Goal: Task Accomplishment & Management: Use online tool/utility

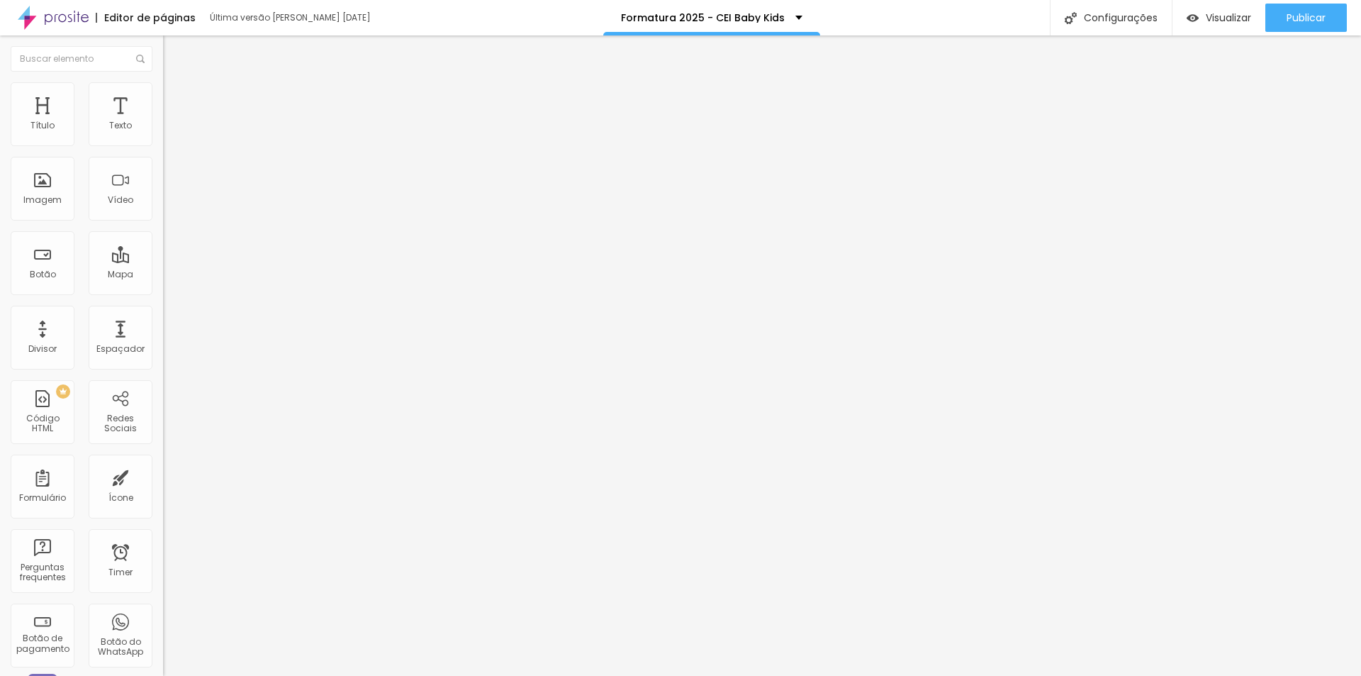
click at [163, 105] on div "Tipografia" at bounding box center [244, 100] width 163 height 9
click at [163, 121] on button "Voltar ao padrão" at bounding box center [211, 113] width 96 height 16
click at [169, 132] on icon "button" at bounding box center [173, 127] width 9 height 9
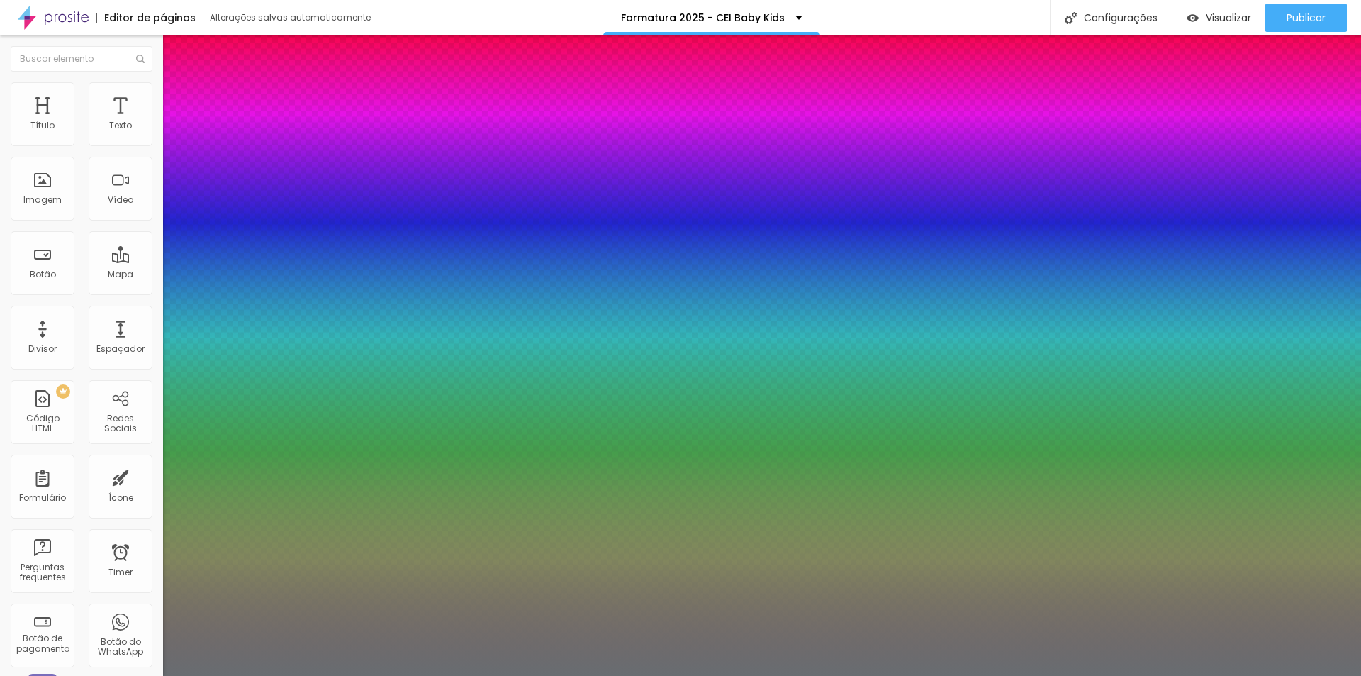
type input "1"
click at [559, 675] on div at bounding box center [680, 676] width 1361 height 0
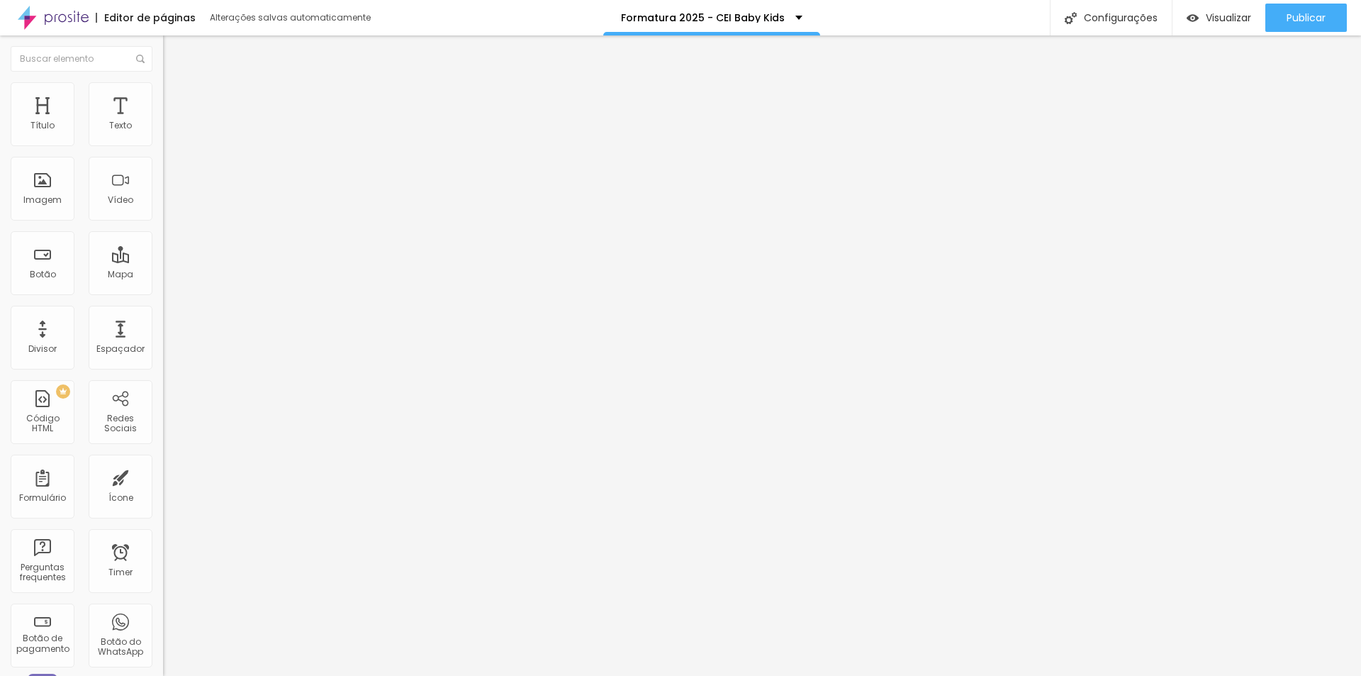
click at [163, 136] on button "button" at bounding box center [173, 128] width 20 height 15
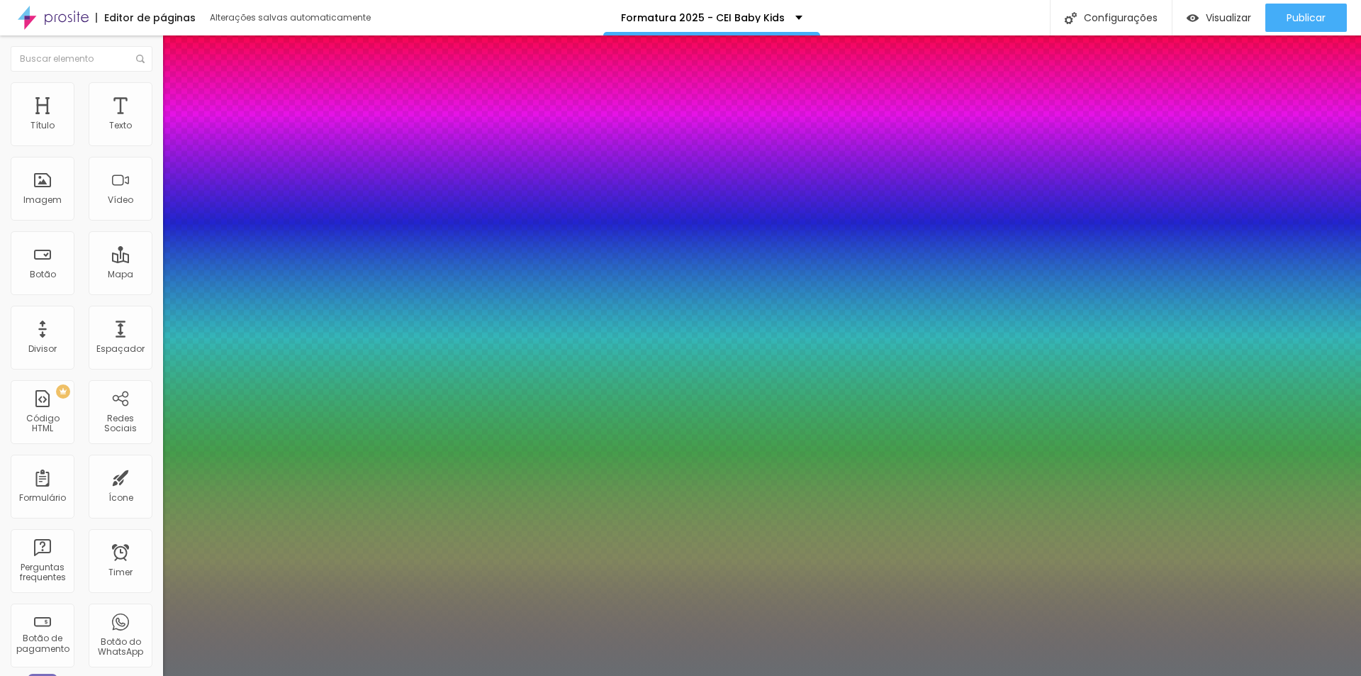
type input "1"
click at [579, 675] on div at bounding box center [680, 676] width 1361 height 0
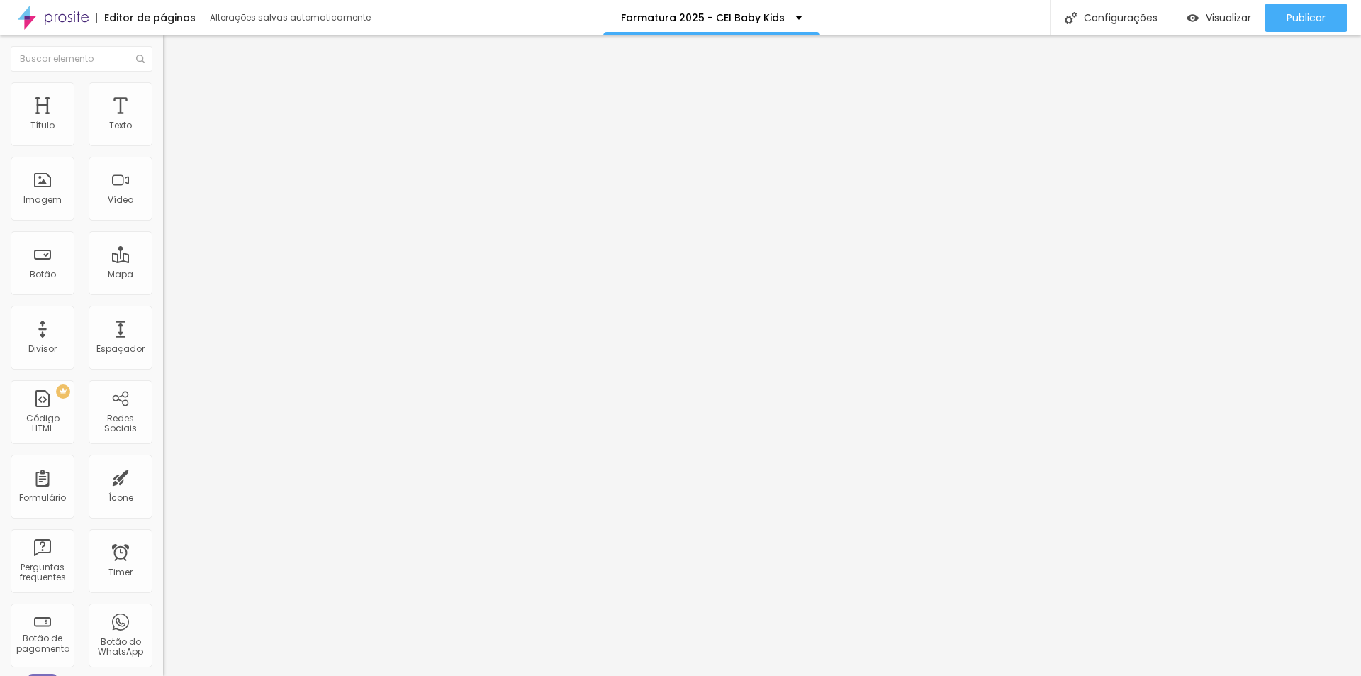
click at [163, 94] on li "Avançado" at bounding box center [244, 89] width 163 height 14
click at [163, 58] on button "Editar Texto" at bounding box center [244, 51] width 163 height 33
click at [169, 132] on icon "button" at bounding box center [170, 130] width 3 height 3
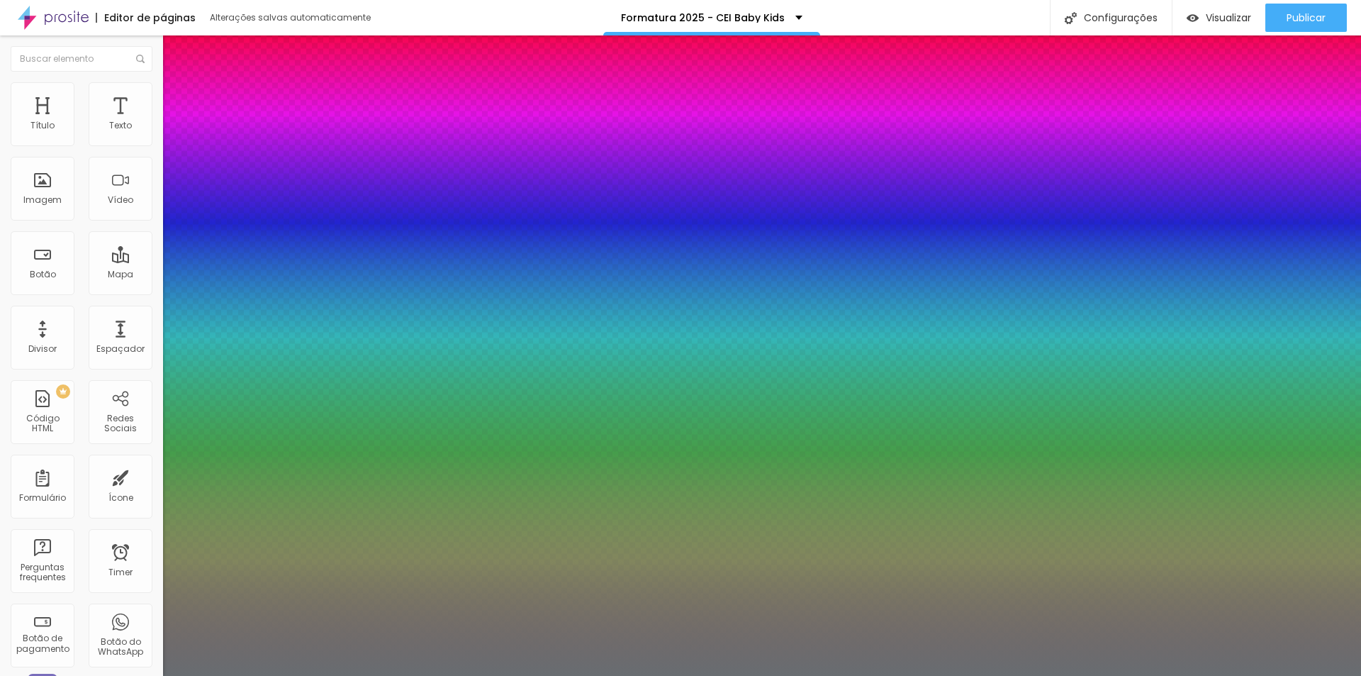
type input "1"
type input "8"
type input "2"
type input "1"
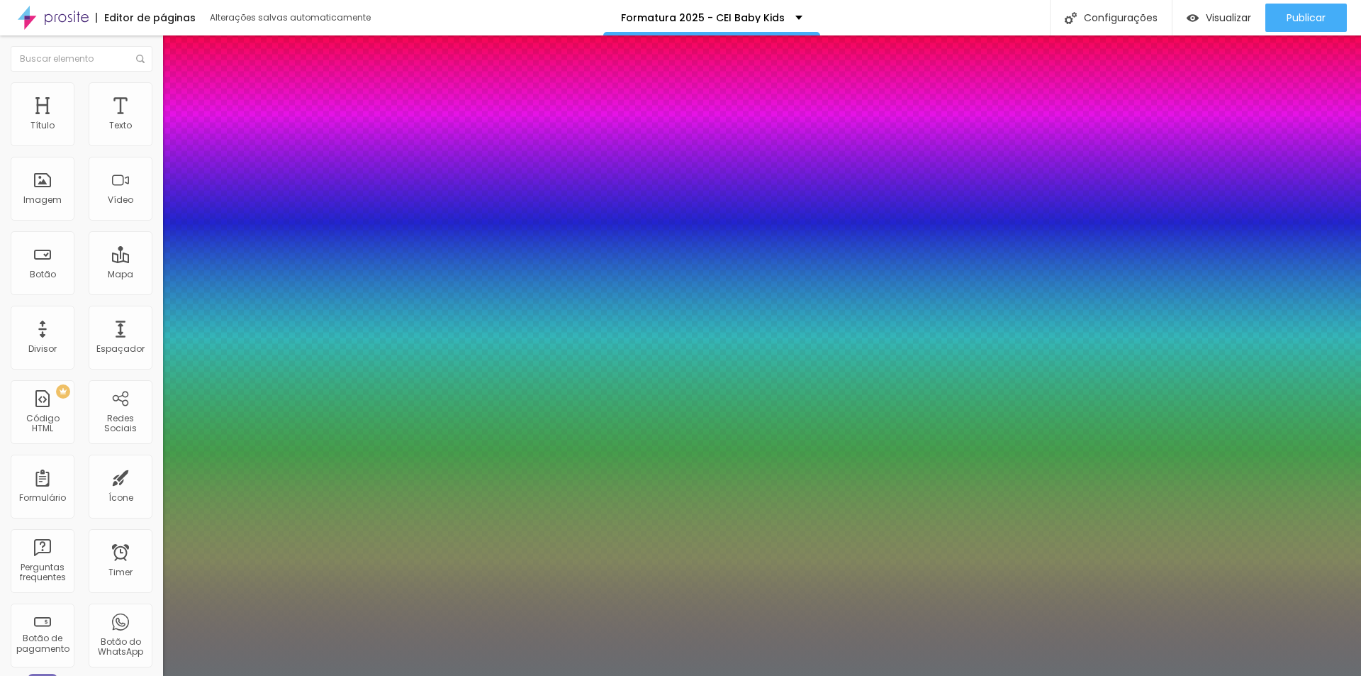
type input "25"
type input "1"
type input "25"
click at [577, 675] on div at bounding box center [680, 676] width 1361 height 0
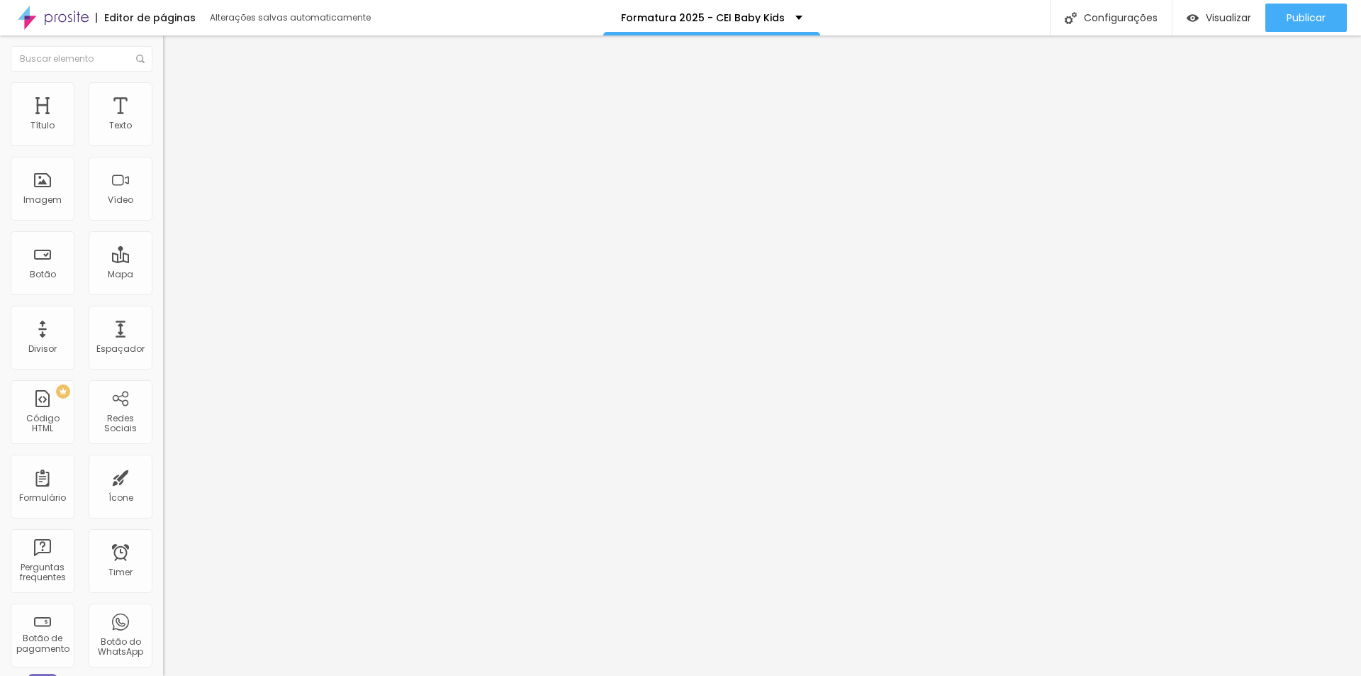
click at [163, 90] on li "Avançado" at bounding box center [244, 89] width 163 height 14
click at [163, 82] on li "Estilo" at bounding box center [244, 75] width 163 height 14
click at [1105, 21] on div "Configurações" at bounding box center [1111, 17] width 122 height 35
click at [1207, 19] on span "Visualizar" at bounding box center [1228, 17] width 45 height 11
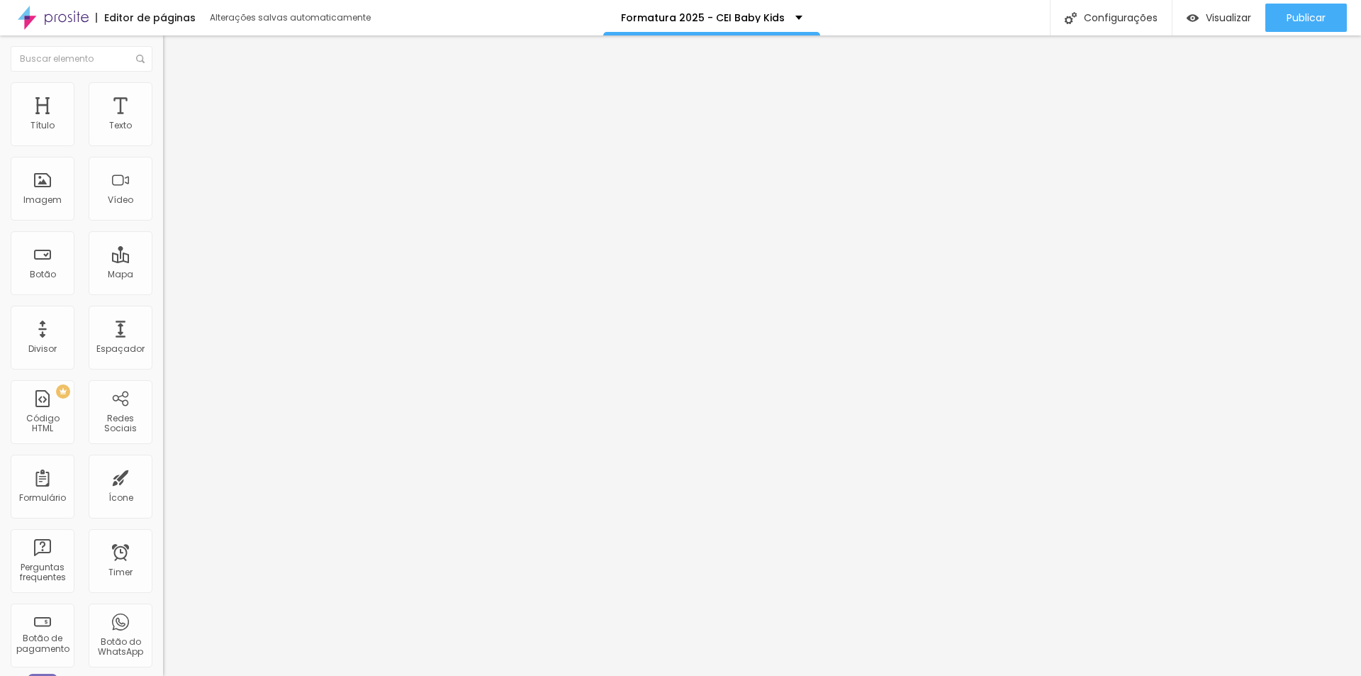
click at [169, 132] on icon "button" at bounding box center [173, 127] width 9 height 9
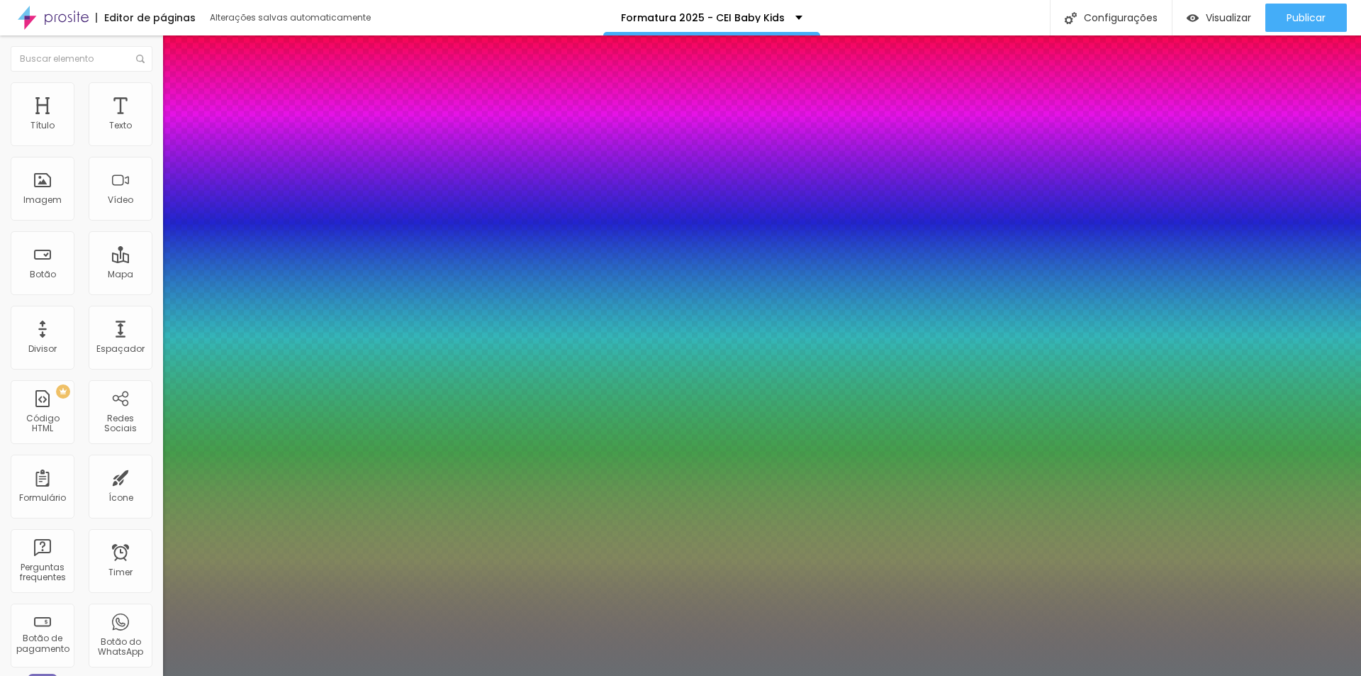
type input "1"
drag, startPoint x: 325, startPoint y: 369, endPoint x: 254, endPoint y: 367, distance: 70.9
click at [672, 675] on div at bounding box center [680, 676] width 1361 height 0
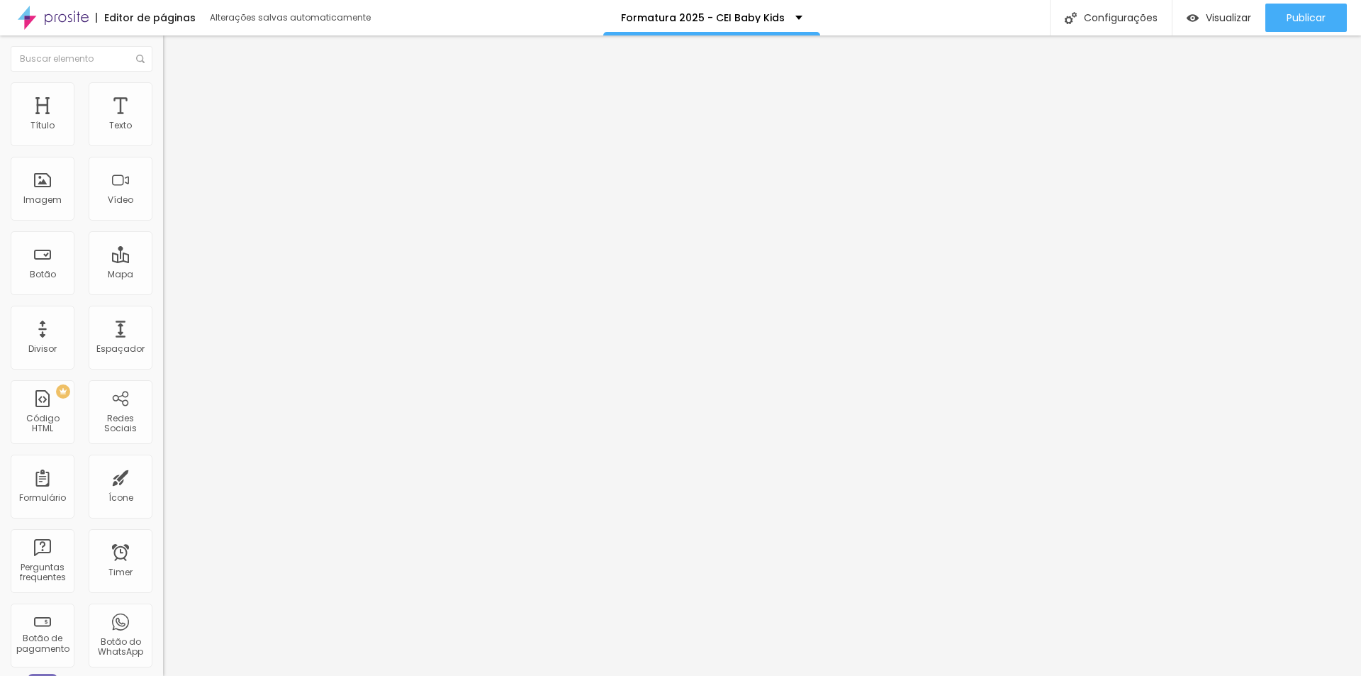
click at [169, 132] on icon "button" at bounding box center [173, 127] width 9 height 9
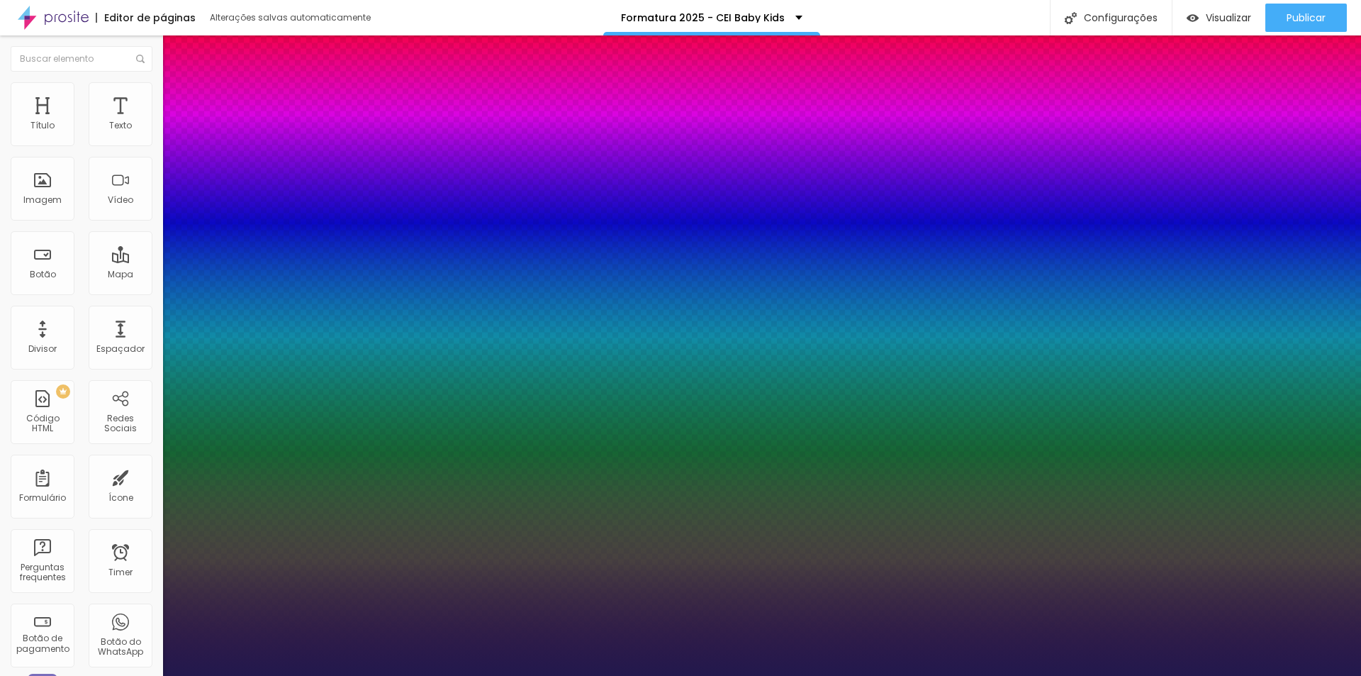
type input "1"
type input "24"
type input "1"
type input "25"
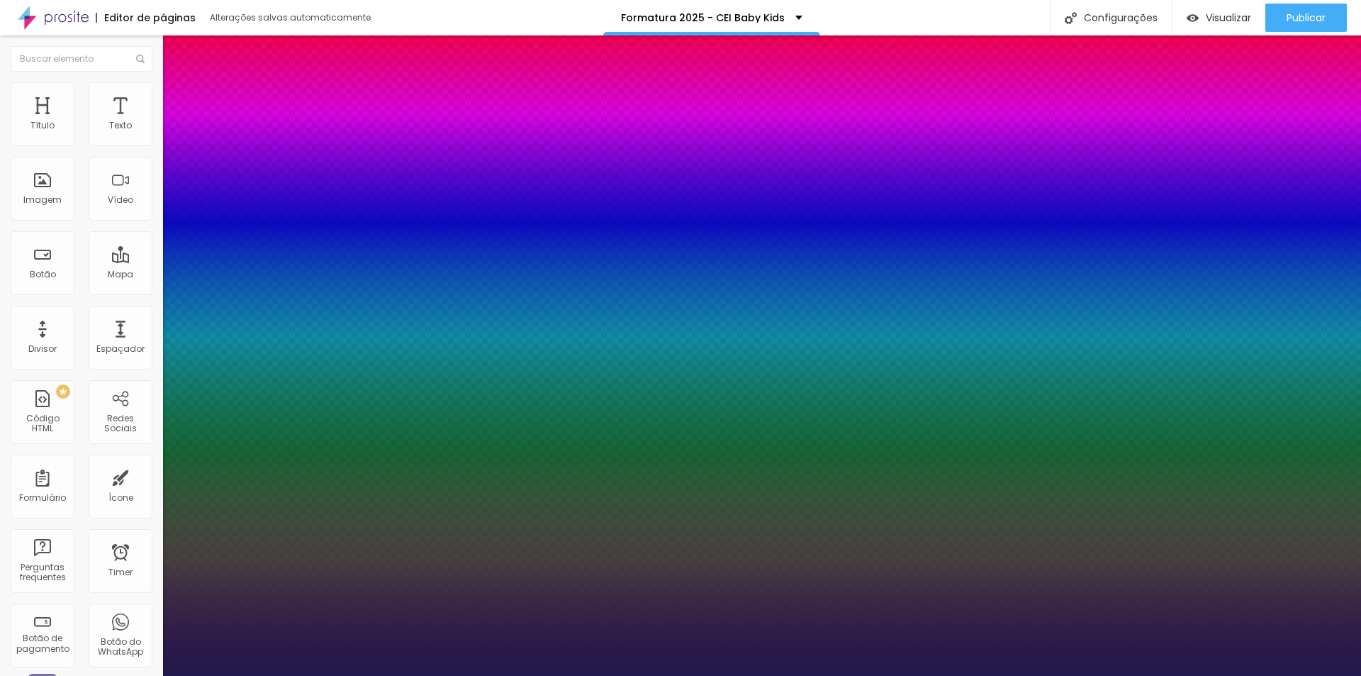
type input "25"
type input "1"
type input "27"
type input "1"
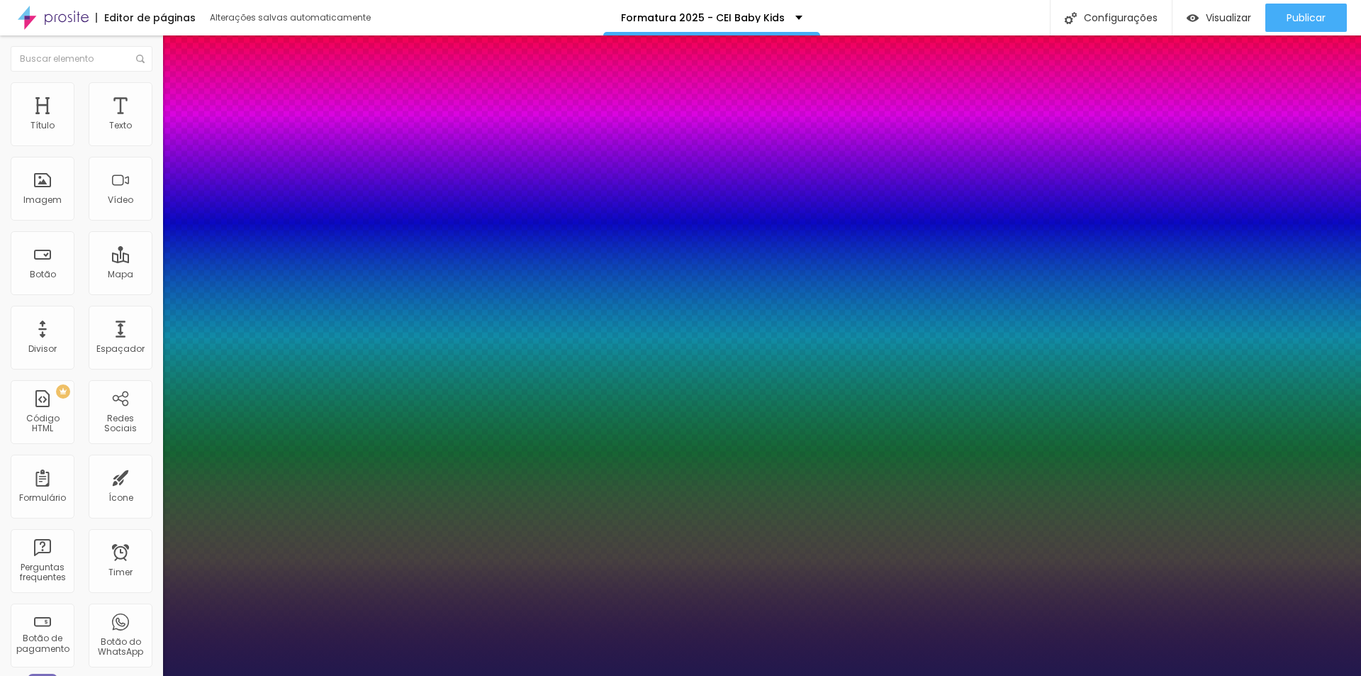
type input "29"
type input "1"
type input "27"
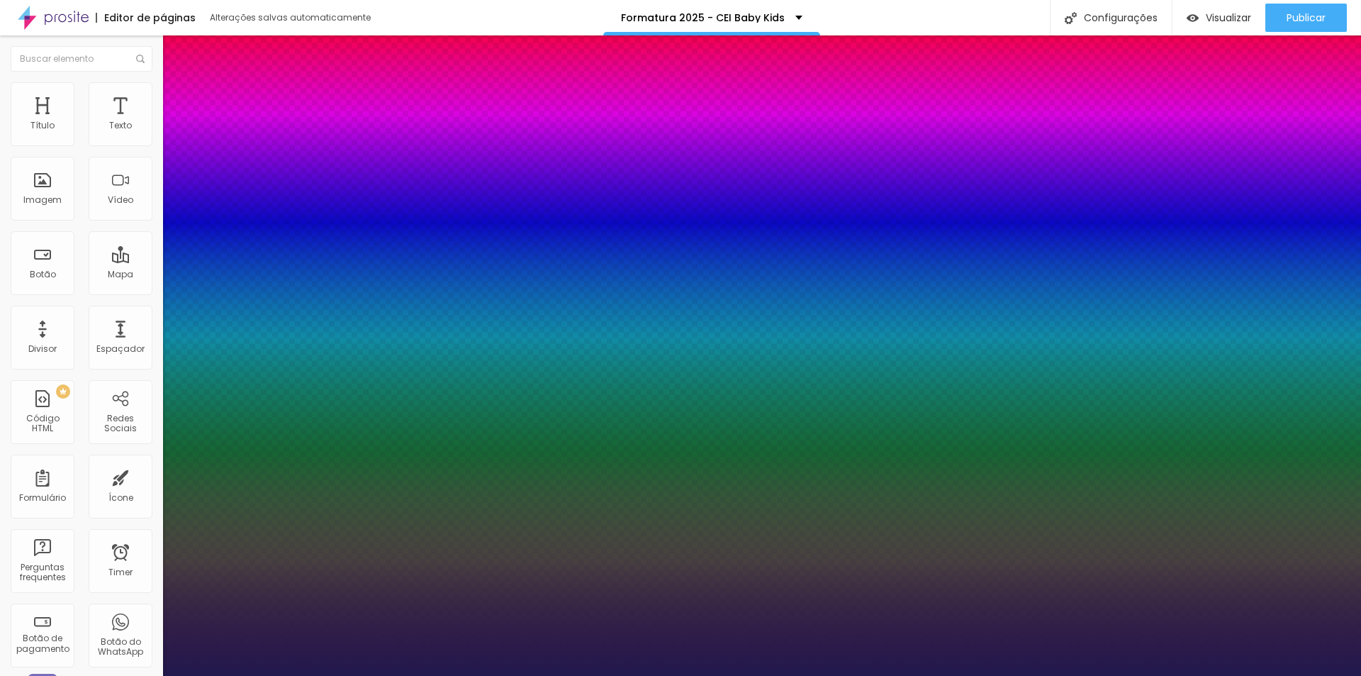
type input "1"
drag, startPoint x: 194, startPoint y: 240, endPoint x: 204, endPoint y: 240, distance: 10.6
type input "27"
type input "1"
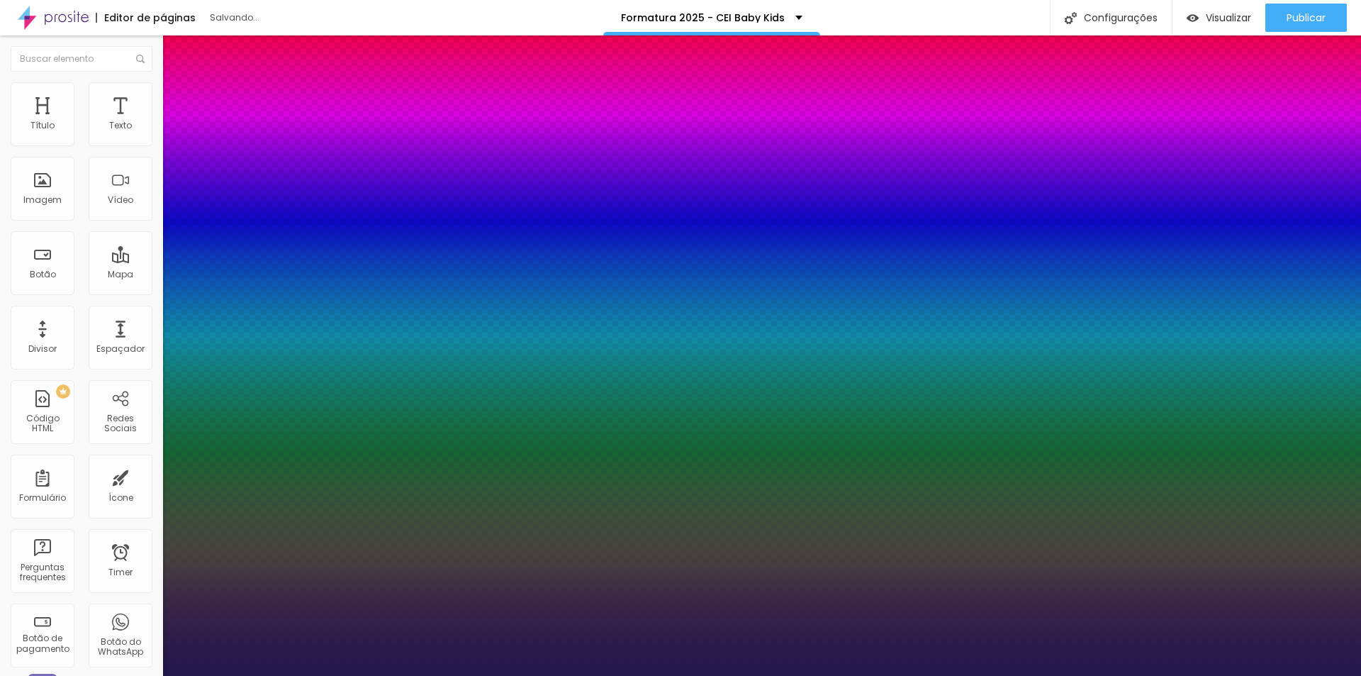
click at [467, 675] on div at bounding box center [680, 676] width 1361 height 0
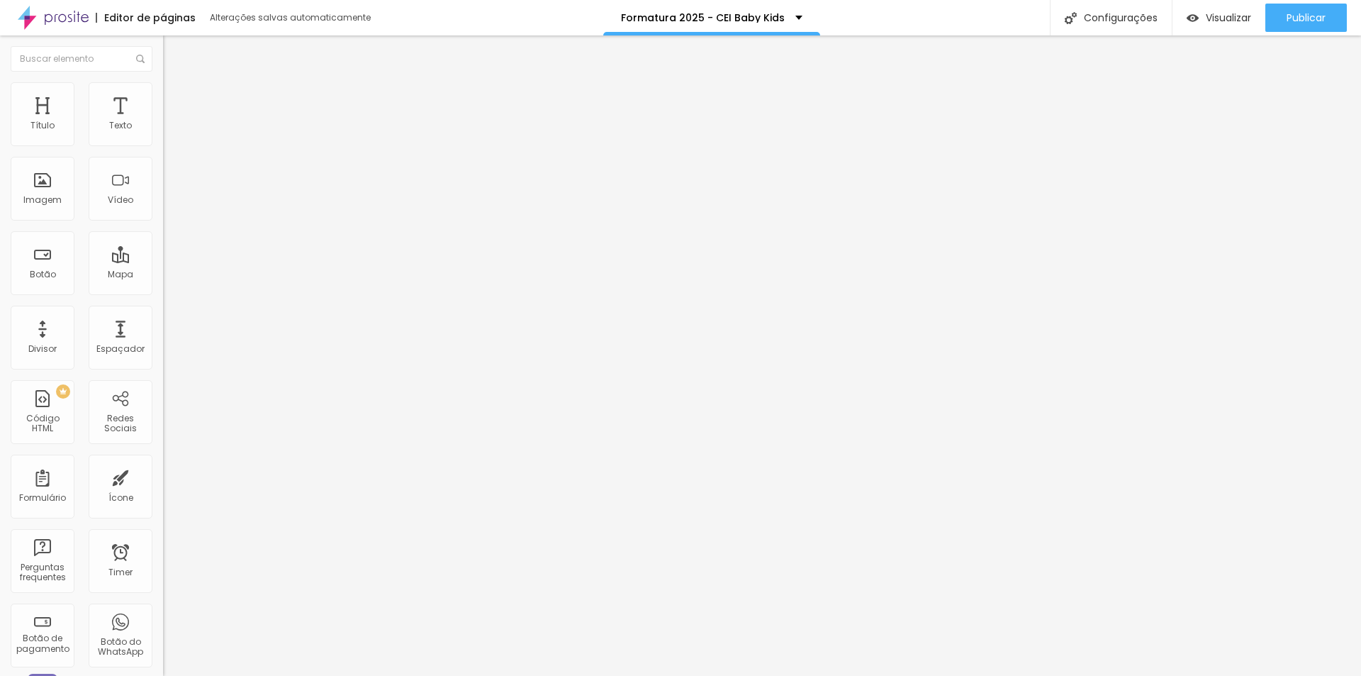
click at [163, 136] on button "button" at bounding box center [173, 128] width 20 height 15
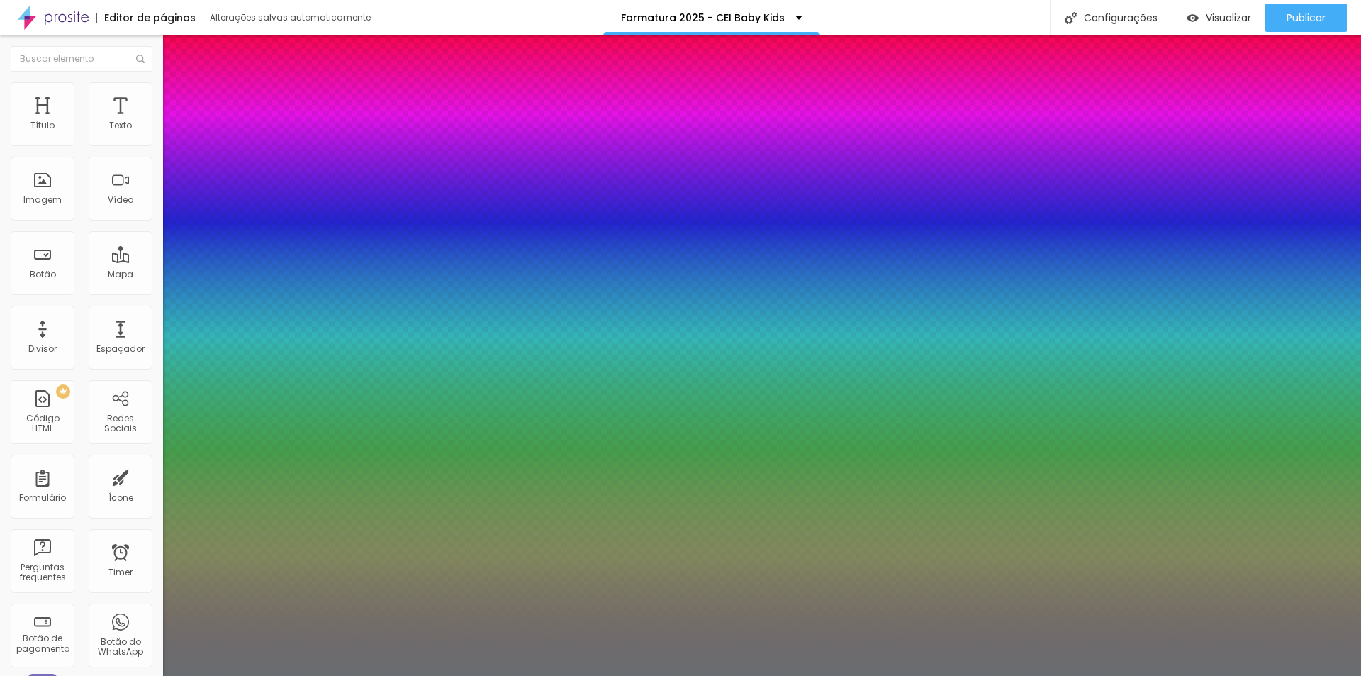
type input "1"
click at [545, 675] on div at bounding box center [680, 676] width 1361 height 0
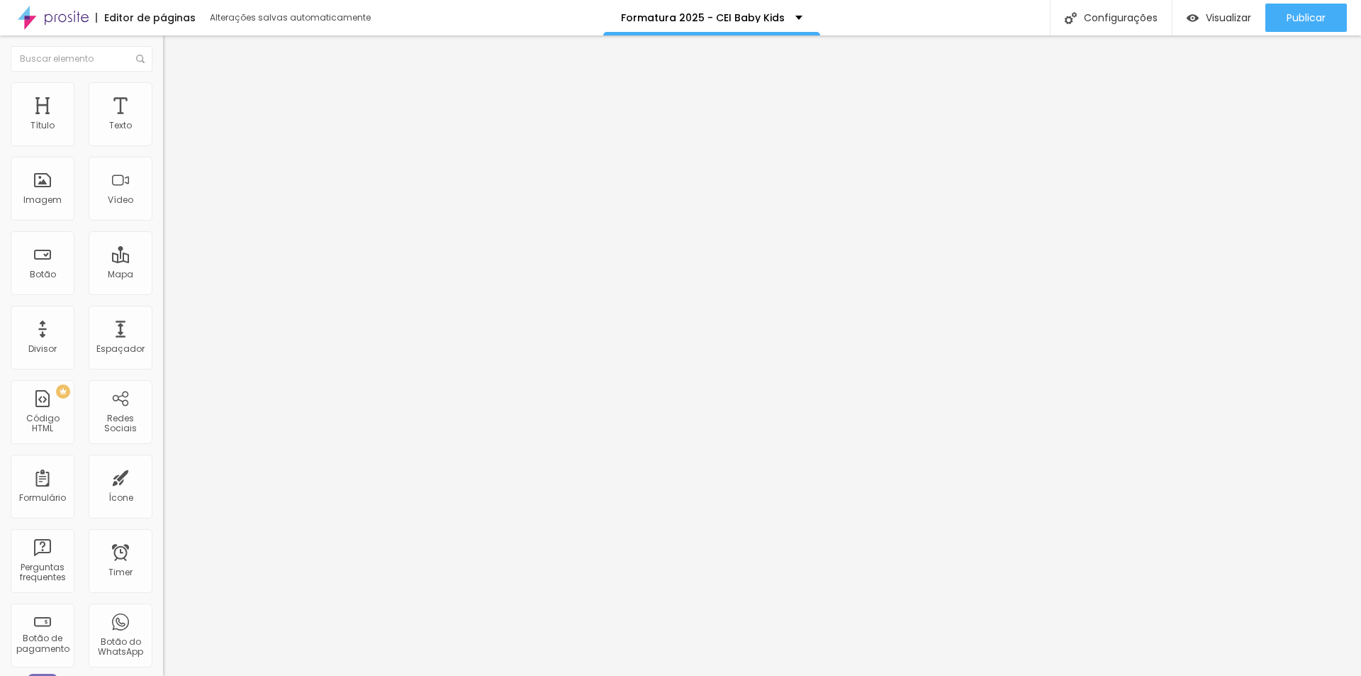
click at [163, 136] on button "button" at bounding box center [173, 128] width 20 height 15
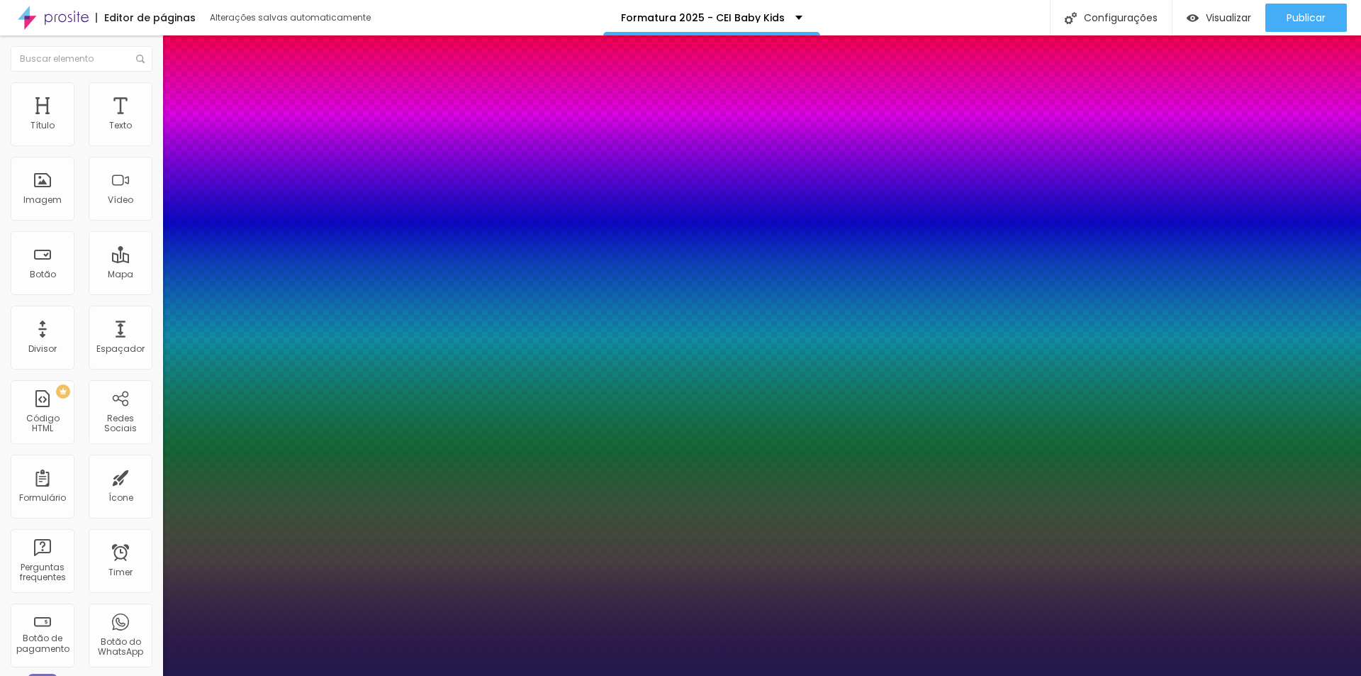
type input "1"
drag, startPoint x: 313, startPoint y: 242, endPoint x: 356, endPoint y: 242, distance: 42.5
click at [356, 242] on body "Editor de páginas Alterações [PERSON_NAME] automaticamente Formatura 2025 - CEI…" at bounding box center [680, 338] width 1361 height 676
type input "100"
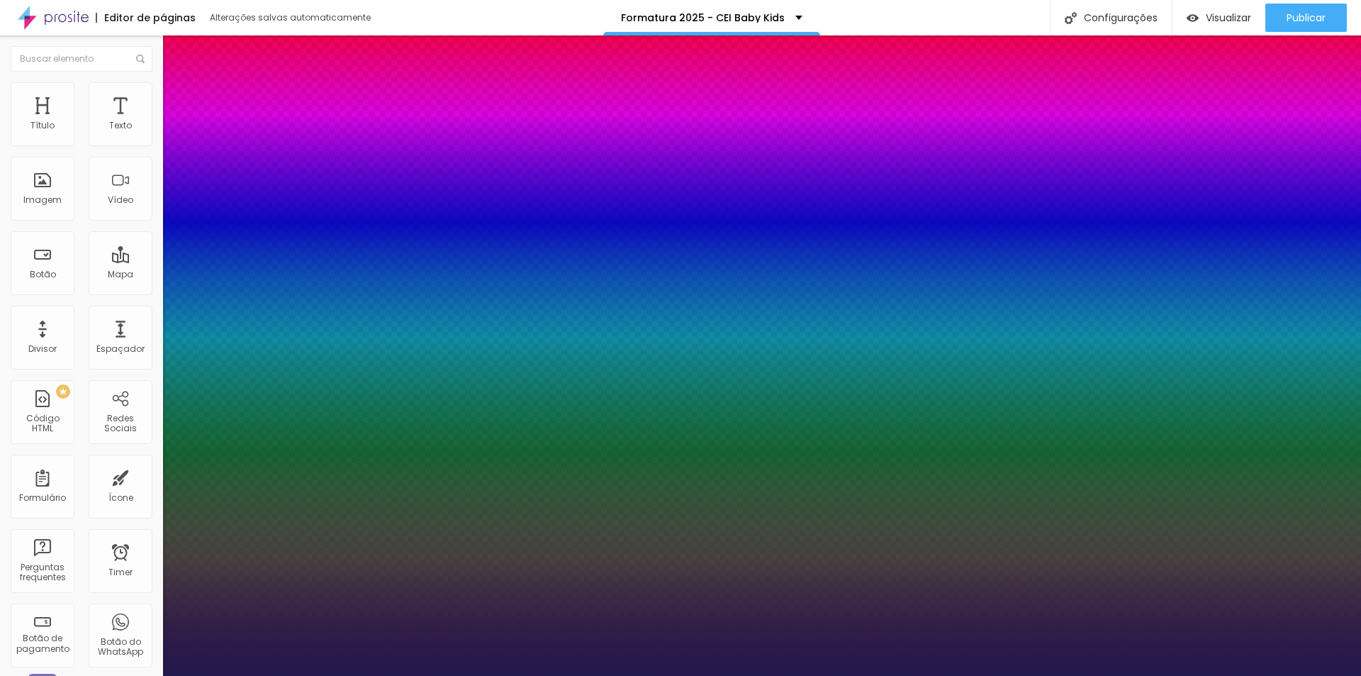
type input "100"
type input "1"
type input "10"
type input "1"
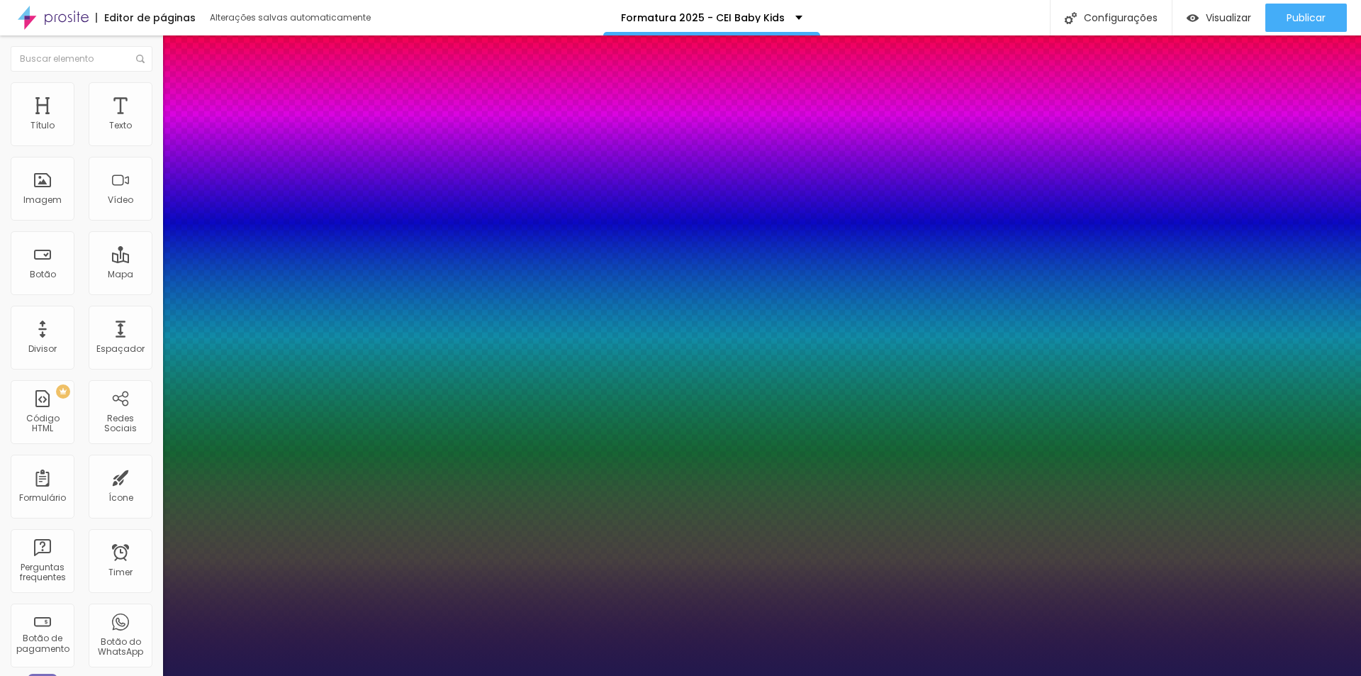
type input "8"
type input "1"
type input "12"
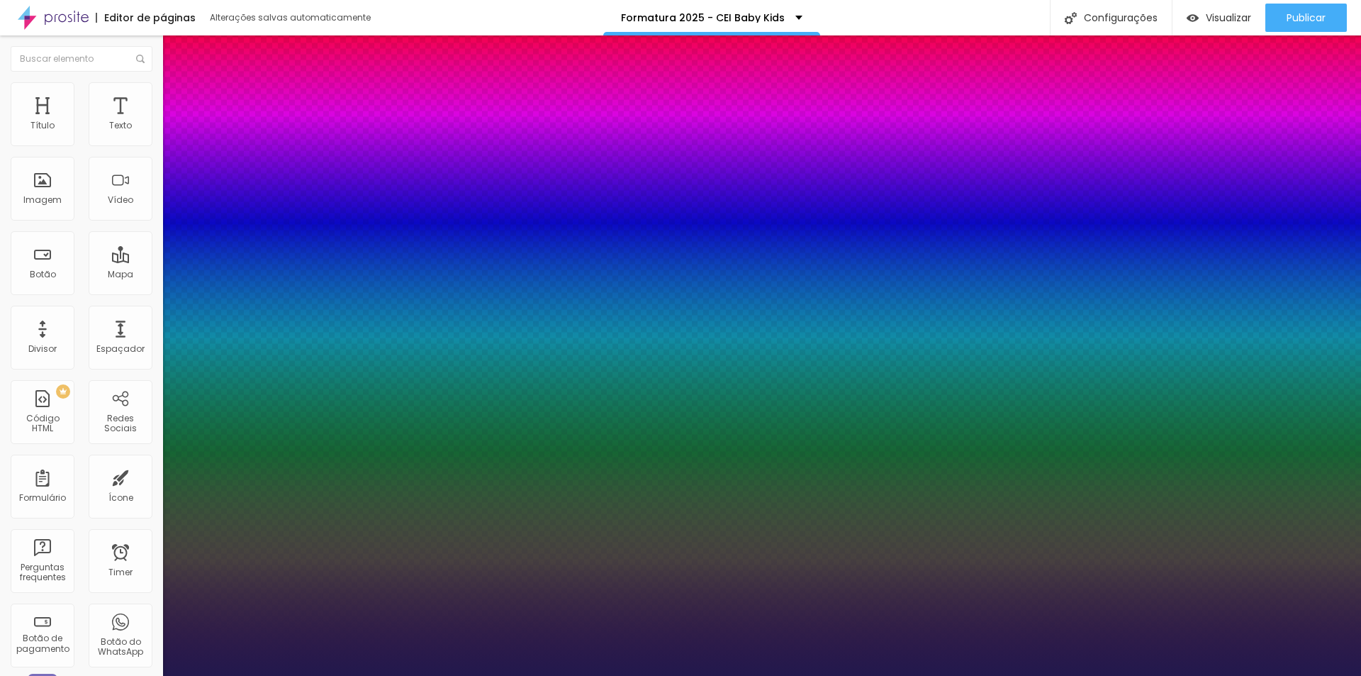
type input "1"
type input "100"
type input "1"
type input "20"
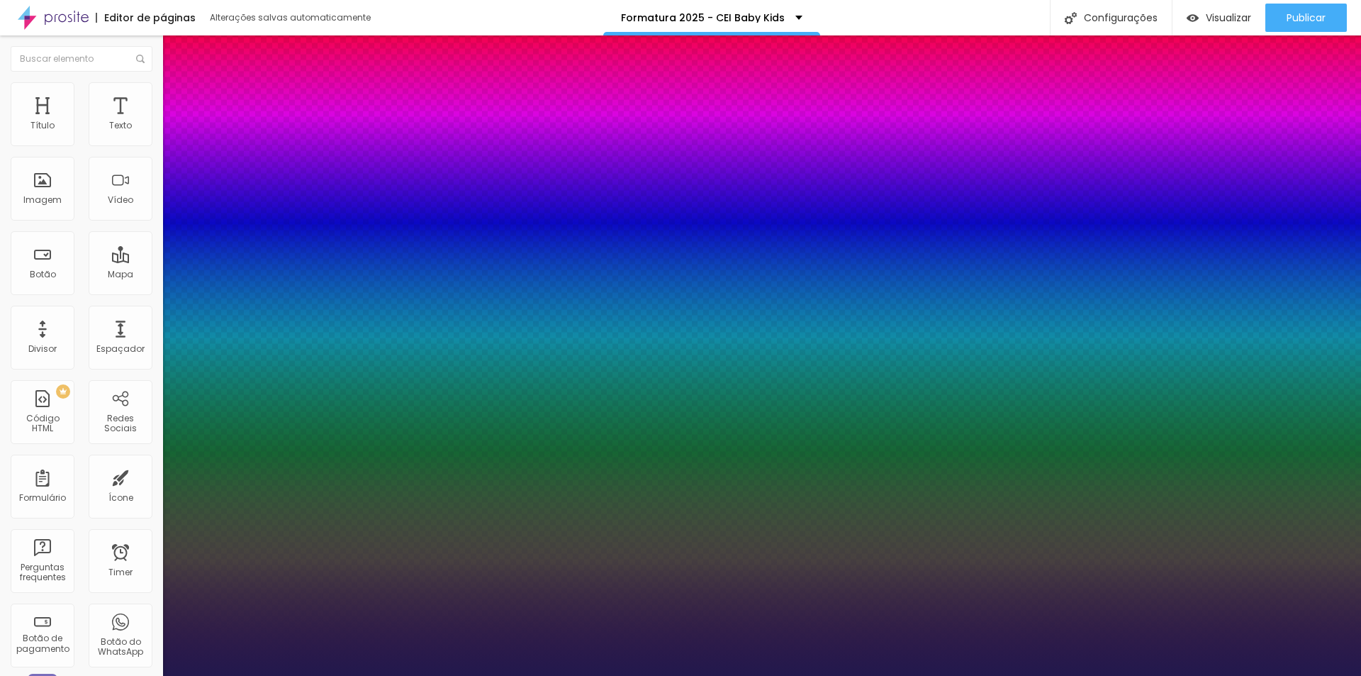
type input "20"
type input "1"
type input "25"
type input "1"
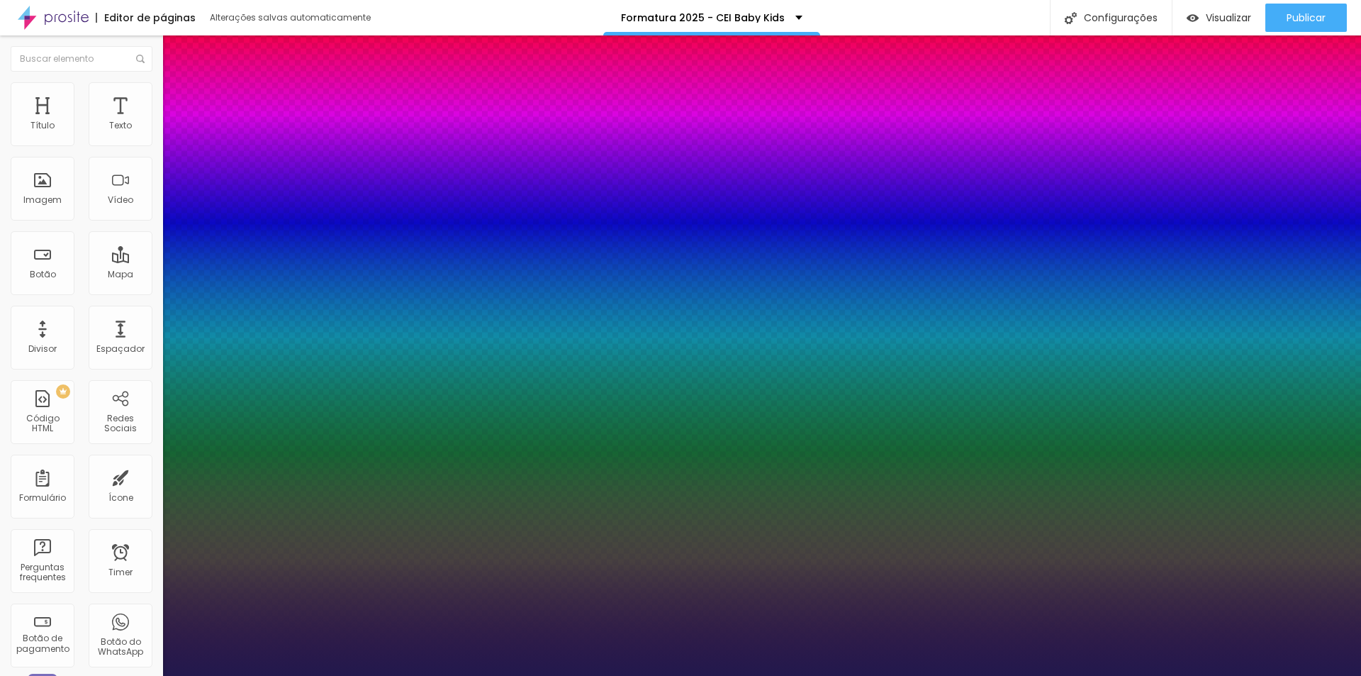
type input "25"
click at [423, 675] on div at bounding box center [680, 676] width 1361 height 0
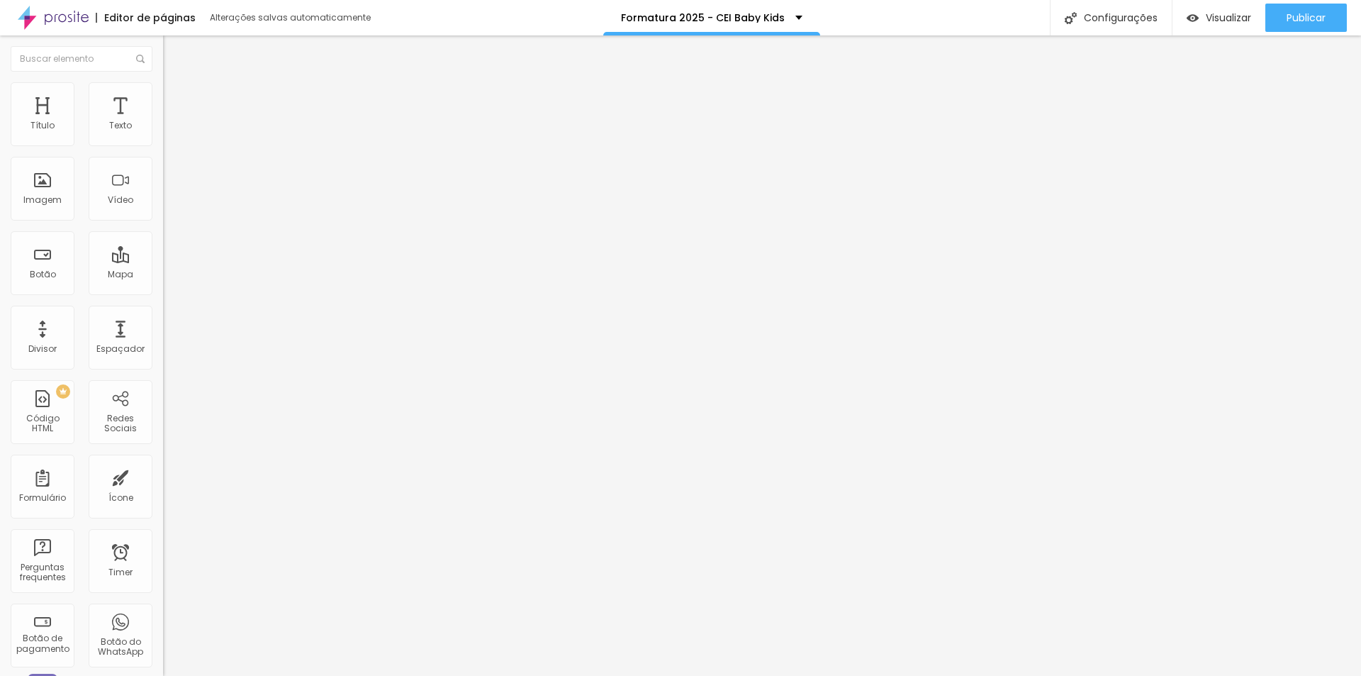
click at [163, 136] on button "button" at bounding box center [173, 128] width 20 height 15
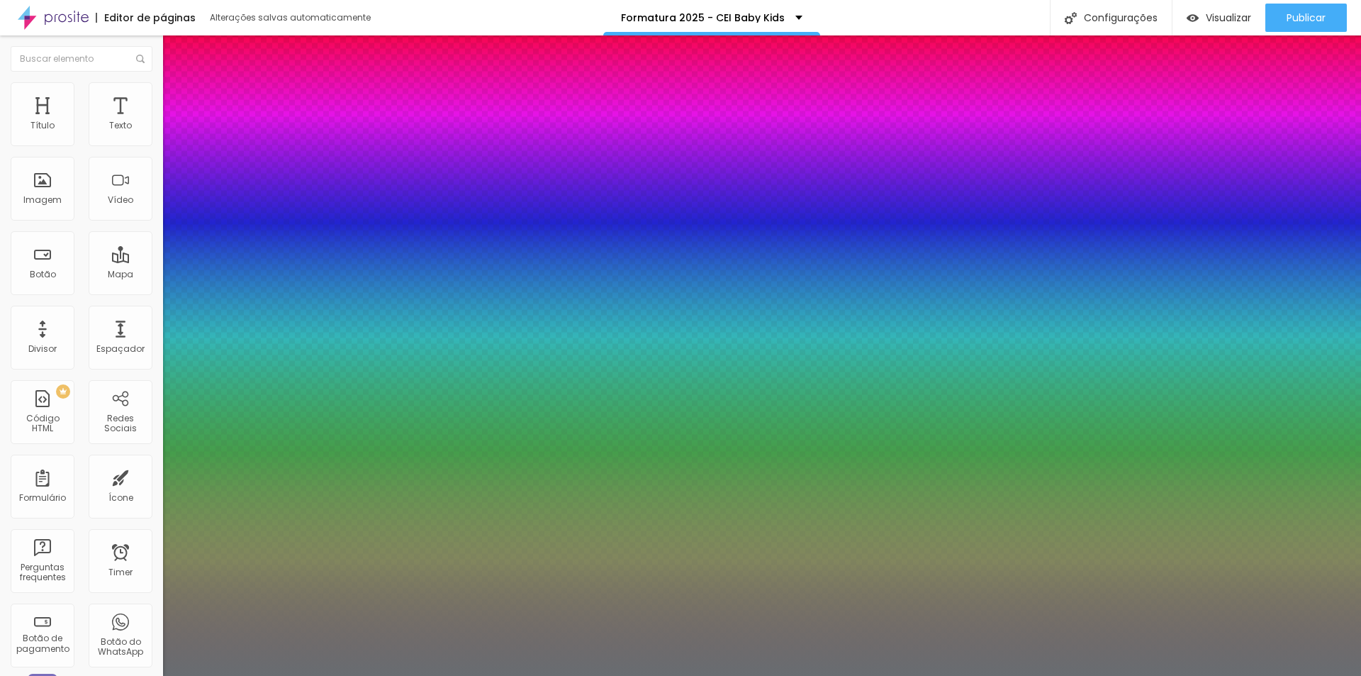
type input "1"
drag, startPoint x: 313, startPoint y: 242, endPoint x: 336, endPoint y: 242, distance: 23.4
type input "23"
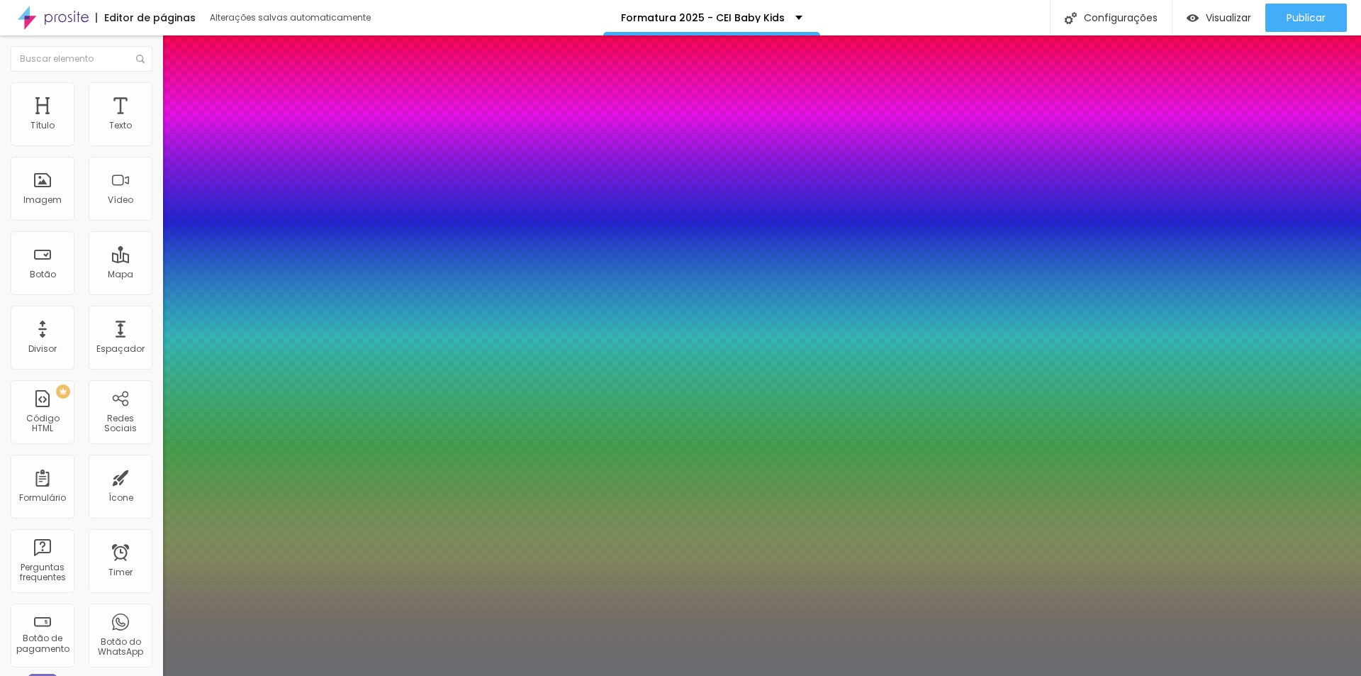
type input "1"
type input "23"
click at [608, 675] on div at bounding box center [680, 676] width 1361 height 0
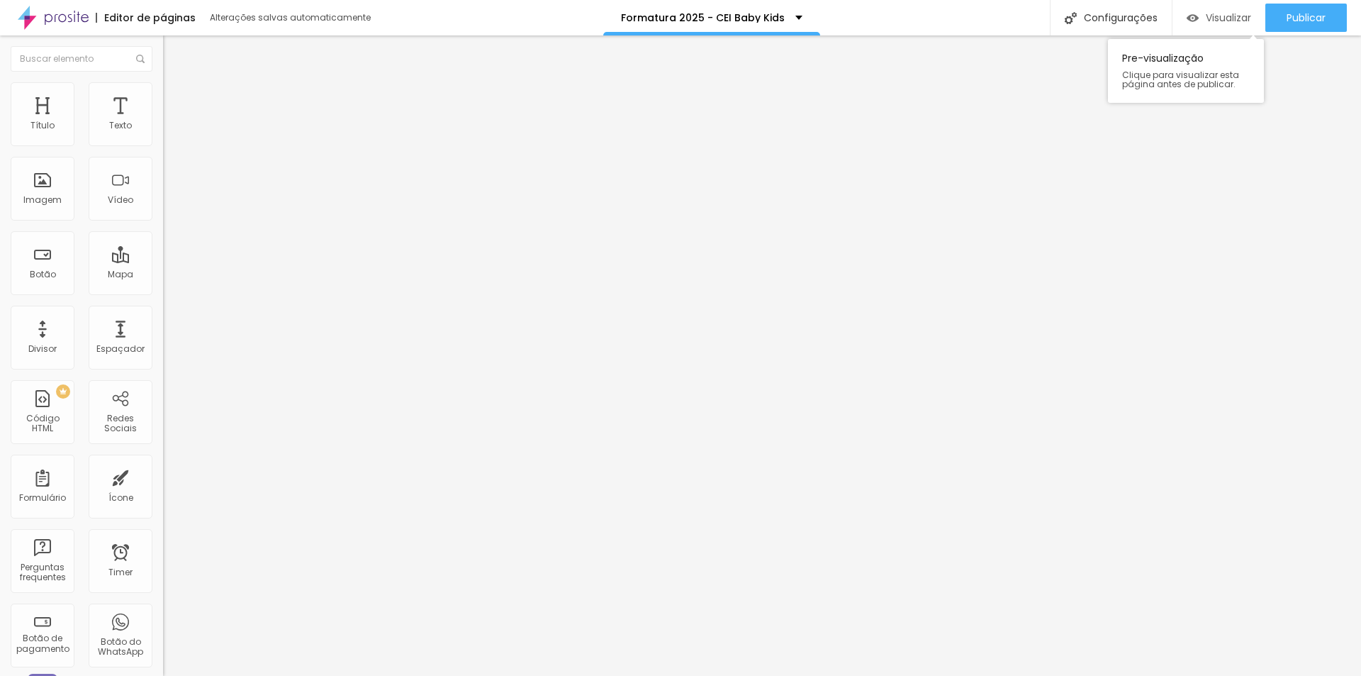
click at [1218, 27] on div "Visualizar" at bounding box center [1219, 18] width 65 height 28
click at [1283, 20] on button "Publicar" at bounding box center [1307, 18] width 82 height 28
click at [1222, 15] on span "Visualizar" at bounding box center [1228, 17] width 45 height 11
